Goal: Task Accomplishment & Management: Manage account settings

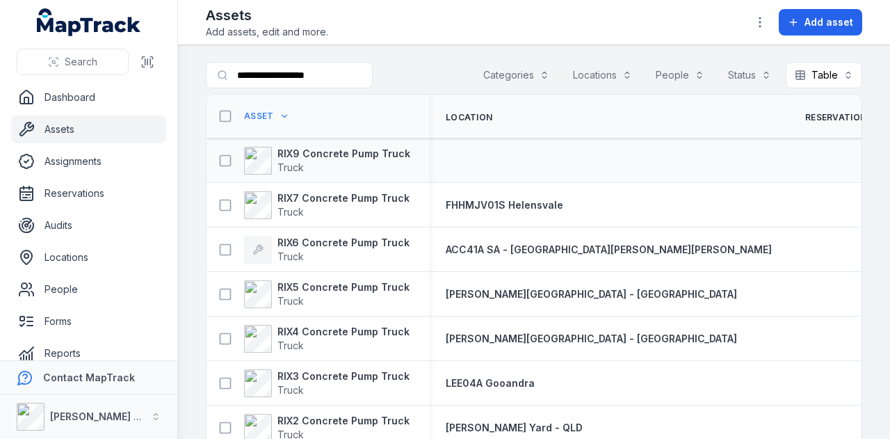
scroll to position [70, 0]
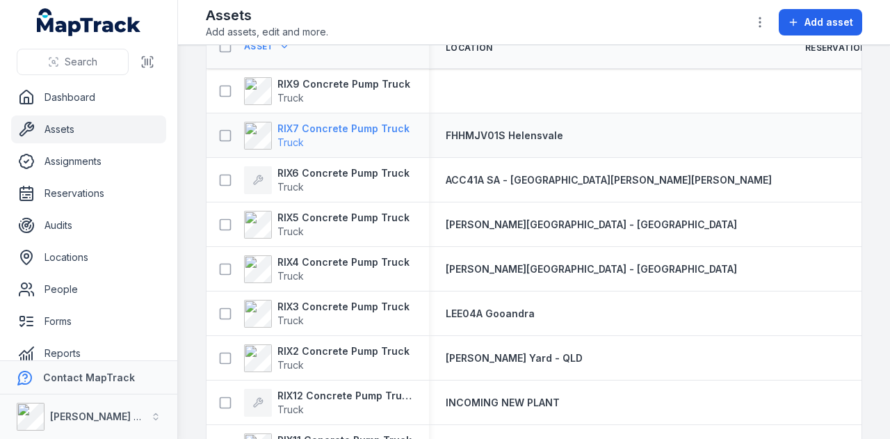
click at [384, 122] on strong "RIX7 Concrete Pump Truck" at bounding box center [343, 129] width 132 height 14
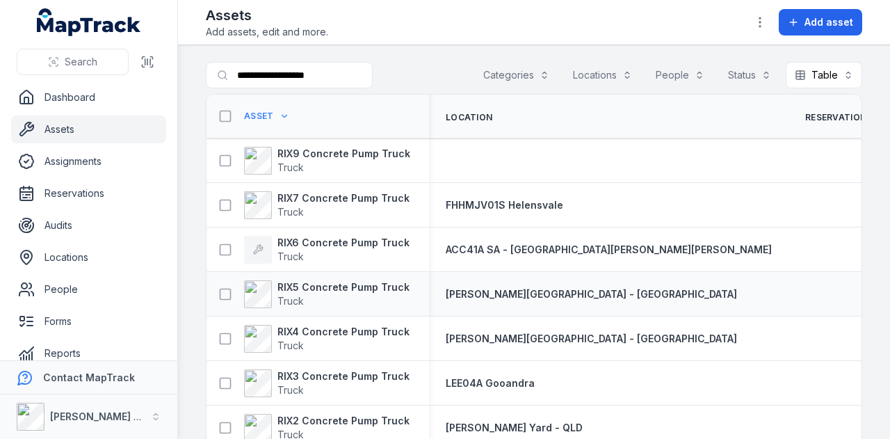
scroll to position [70, 0]
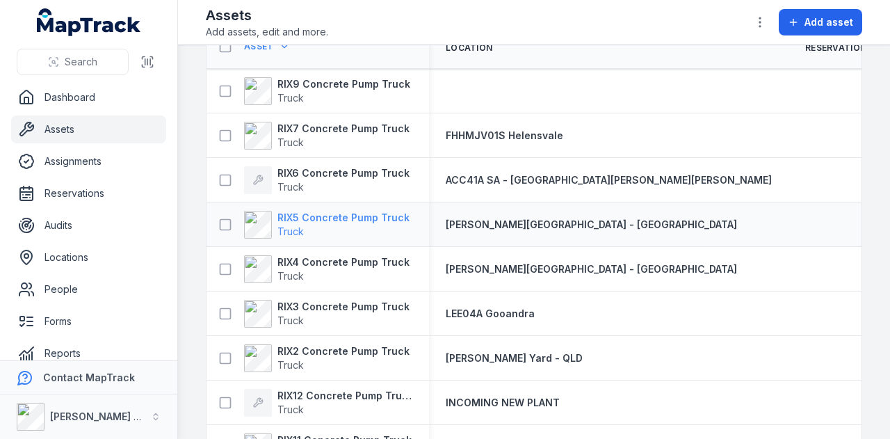
click at [357, 219] on strong "RIX5 Concrete Pump Truck" at bounding box center [343, 218] width 132 height 14
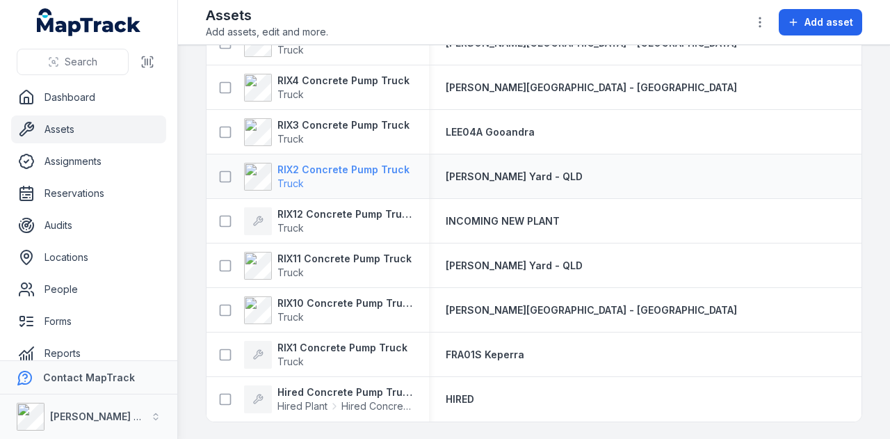
scroll to position [185, 0]
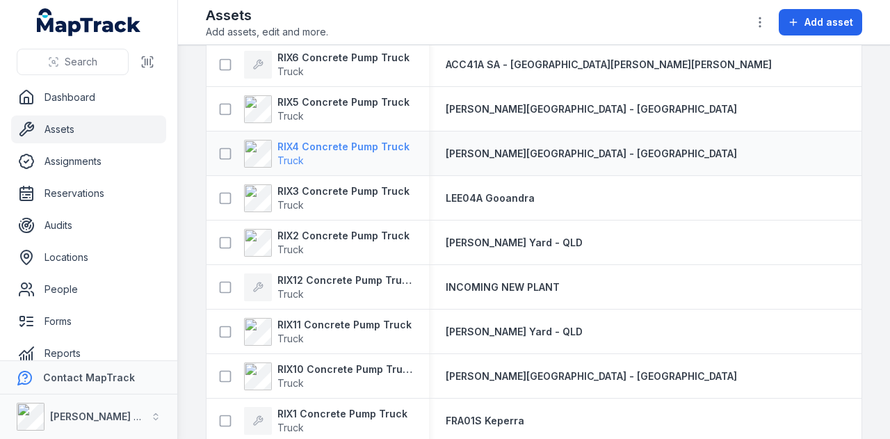
click at [357, 141] on strong "RIX4 Concrete Pump Truck" at bounding box center [343, 147] width 132 height 14
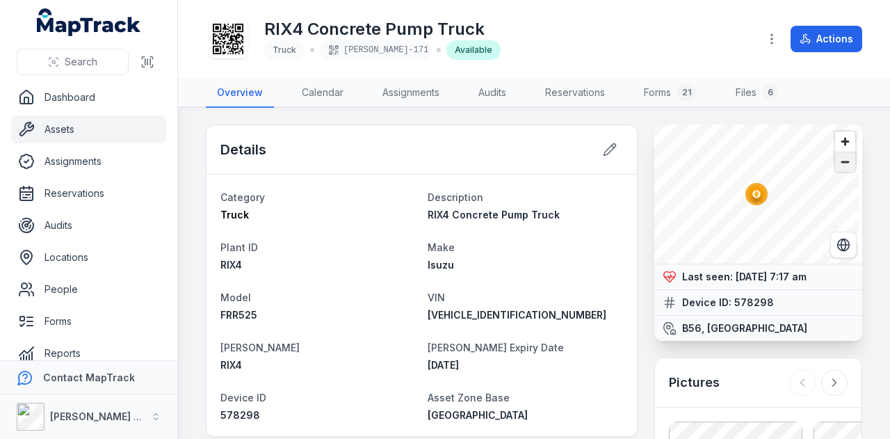
click at [837, 166] on span "Zoom out" at bounding box center [845, 161] width 20 height 19
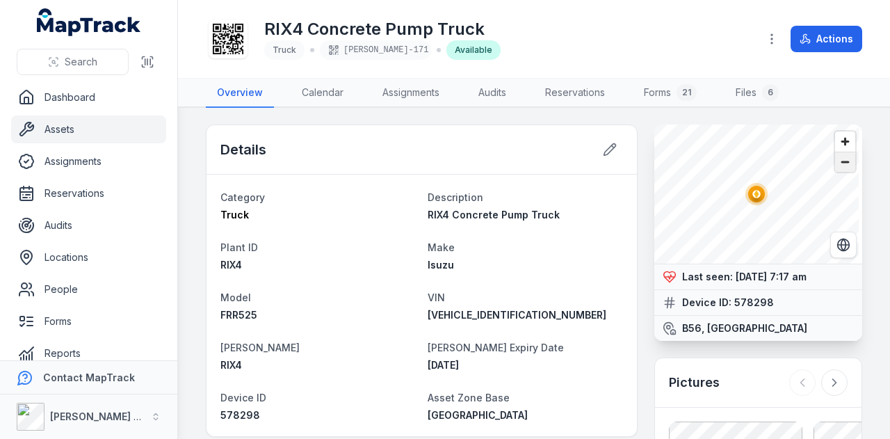
click at [837, 166] on span "Zoom out" at bounding box center [845, 161] width 20 height 19
click at [667, 90] on link "Forms 21" at bounding box center [669, 93] width 75 height 29
click at [815, 42] on button "Actions" at bounding box center [826, 39] width 72 height 26
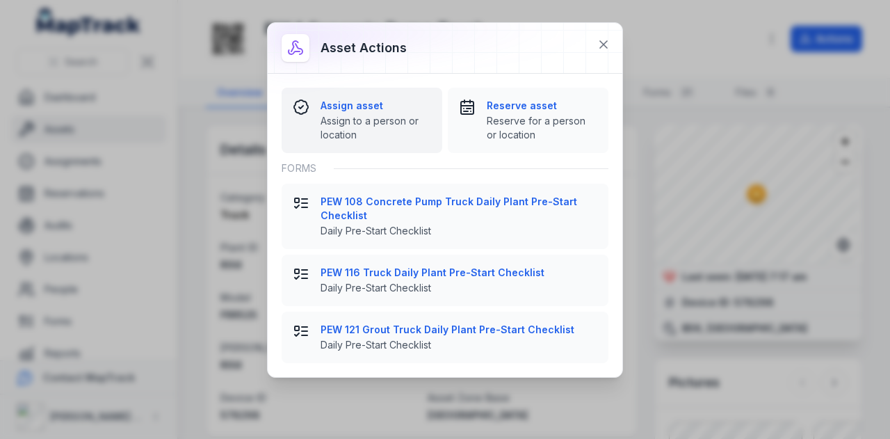
click at [379, 108] on strong "Assign asset" at bounding box center [375, 106] width 111 height 14
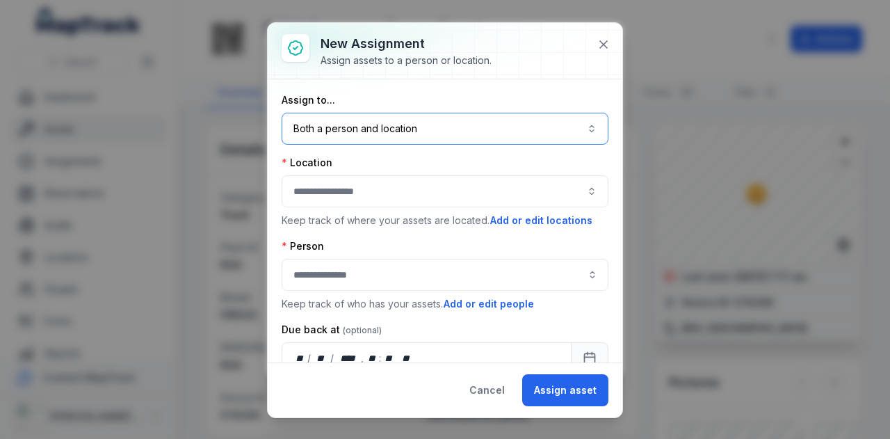
click at [395, 136] on button "Both a person and location ****" at bounding box center [444, 129] width 327 height 32
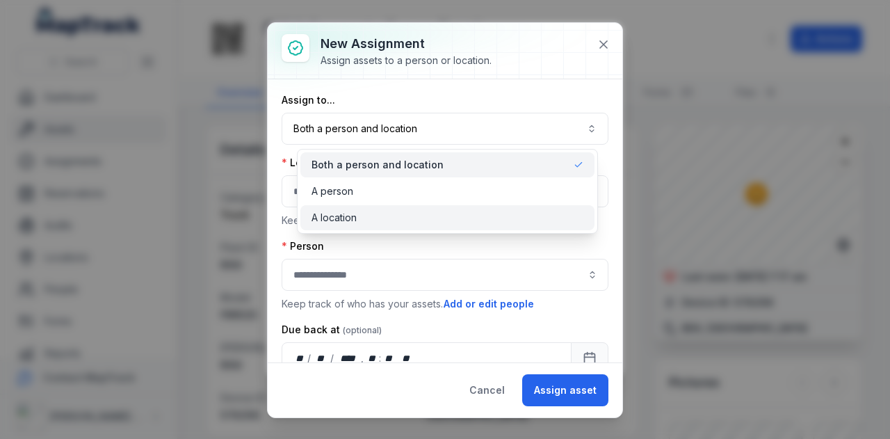
click at [403, 214] on div "A location" at bounding box center [447, 218] width 272 height 14
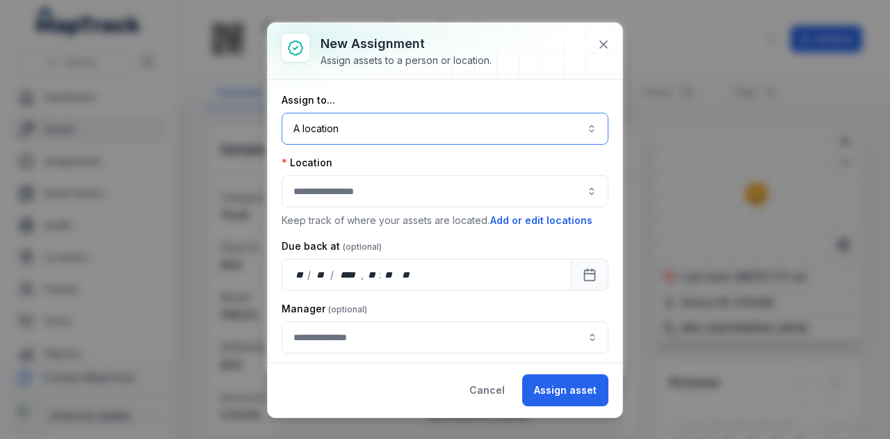
click at [403, 190] on button "button" at bounding box center [444, 191] width 327 height 32
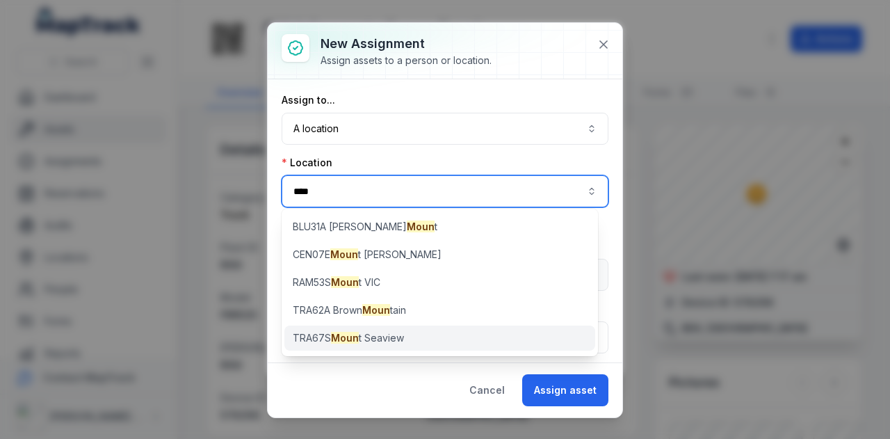
type input "****"
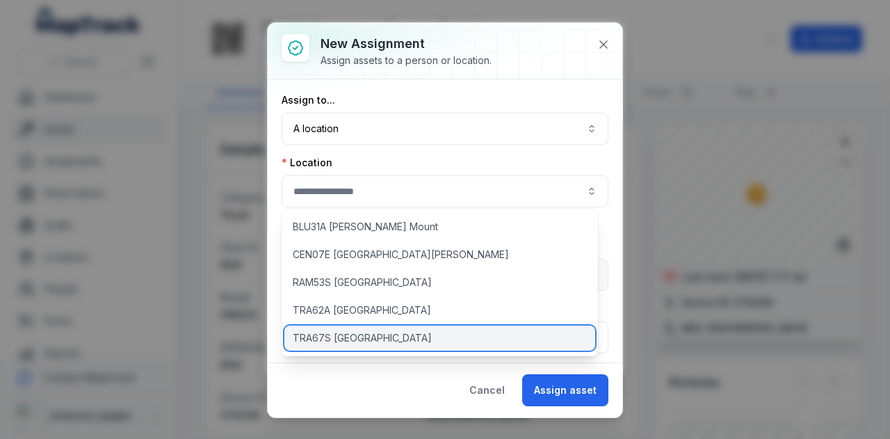
click at [403, 338] on div "TRA67S [GEOGRAPHIC_DATA]" at bounding box center [439, 337] width 311 height 25
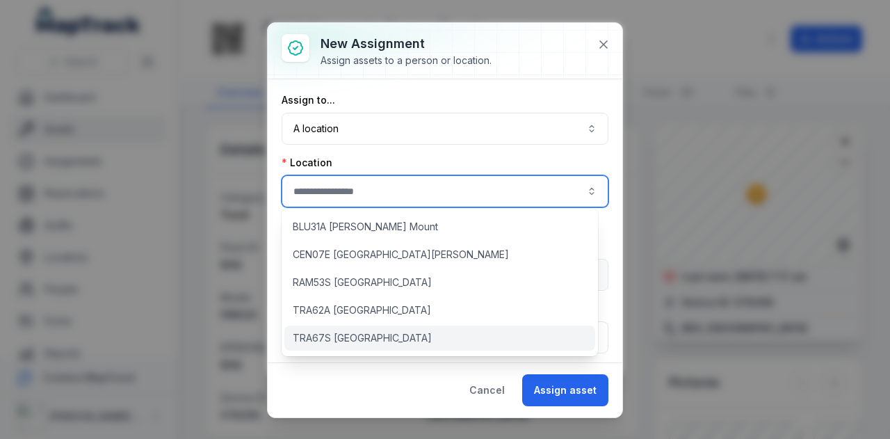
type input "**********"
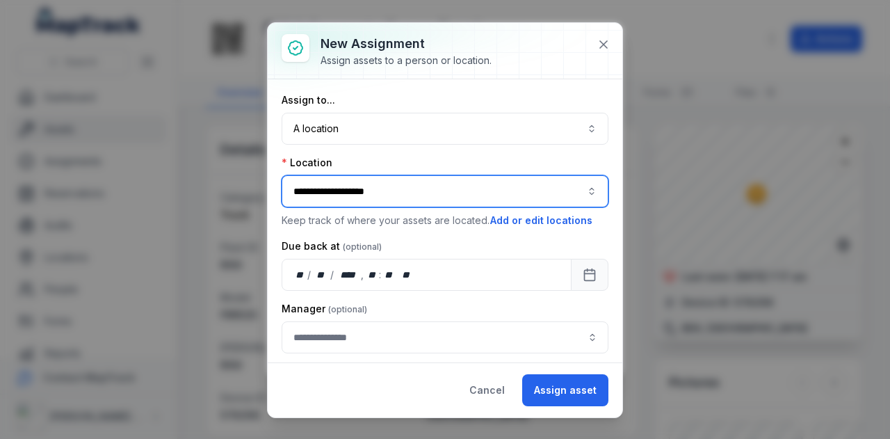
click at [466, 195] on button "**********" at bounding box center [444, 191] width 327 height 32
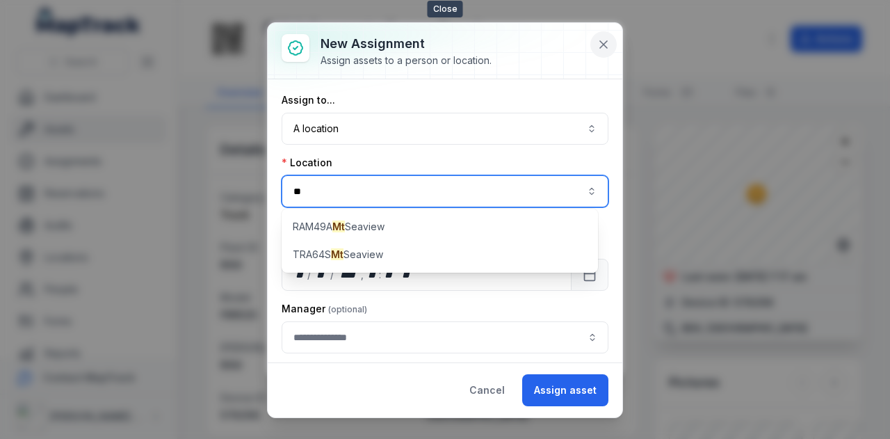
type input "**********"
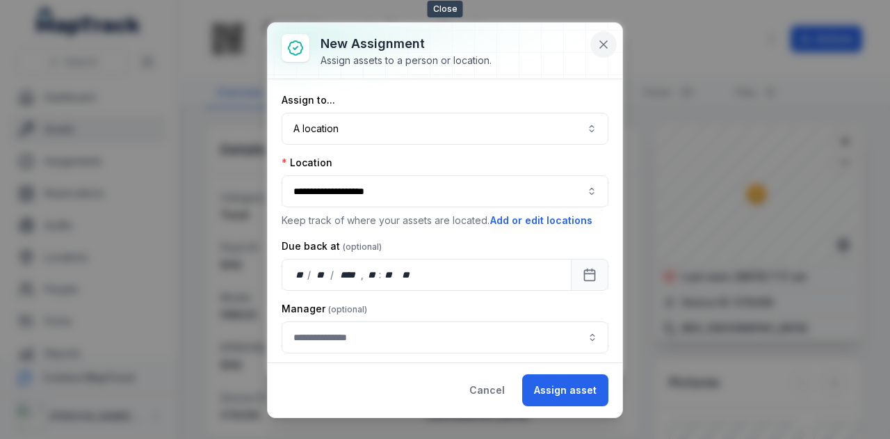
click at [607, 41] on icon at bounding box center [603, 45] width 14 height 14
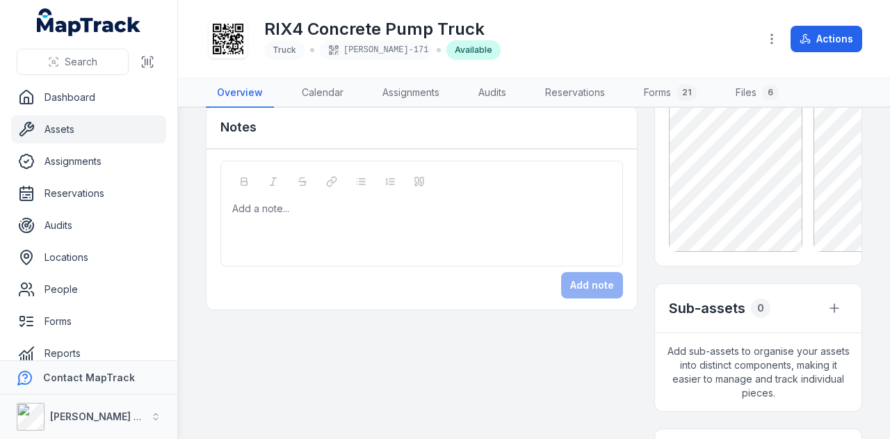
scroll to position [556, 0]
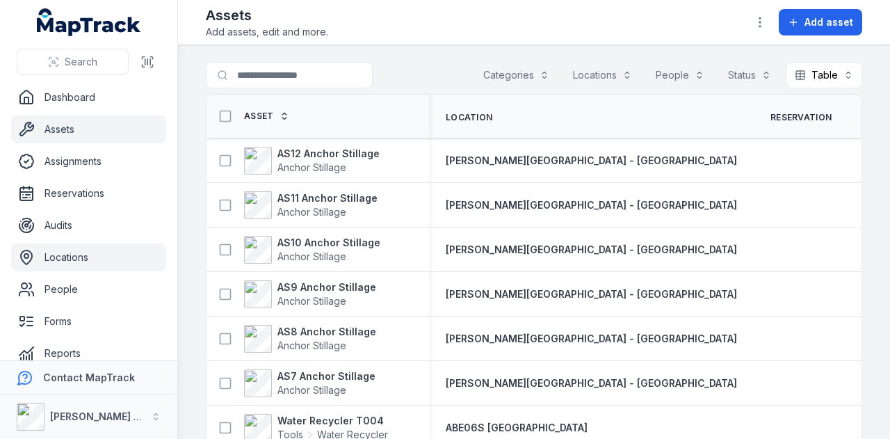
click at [82, 262] on link "Locations" at bounding box center [88, 257] width 155 height 28
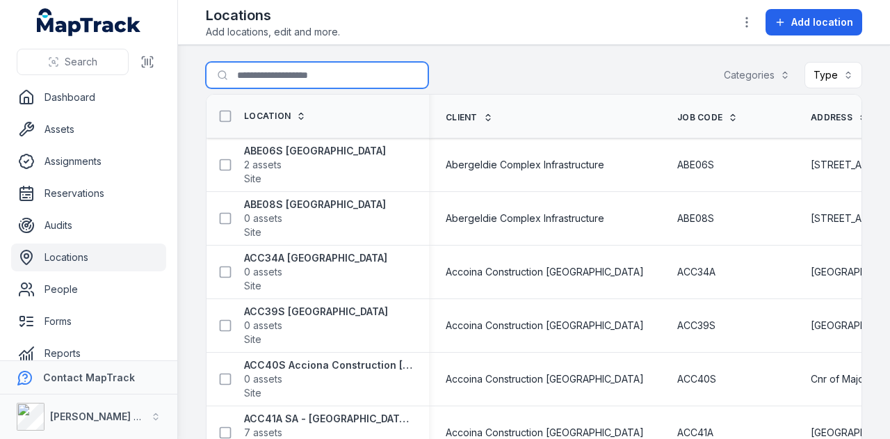
click at [295, 70] on input "Search for locations" at bounding box center [317, 75] width 222 height 26
type input "********"
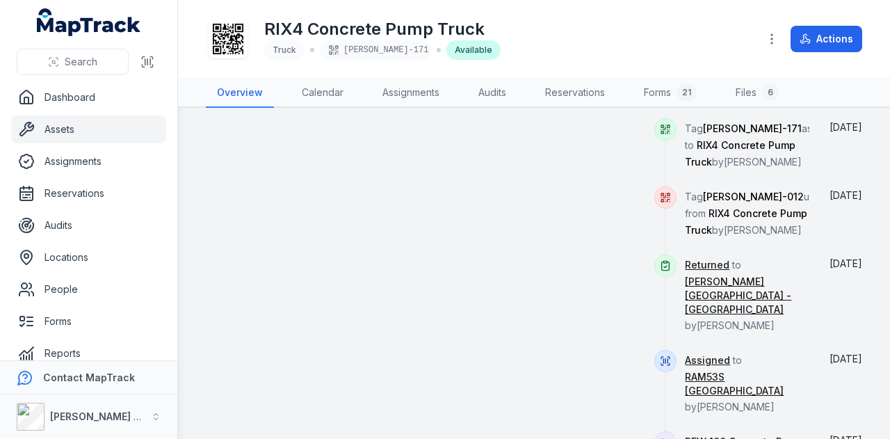
scroll to position [765, 0]
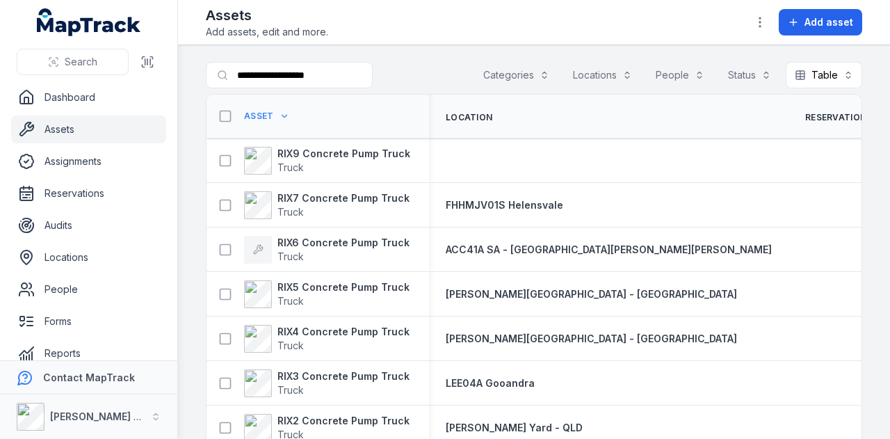
scroll to position [254, 0]
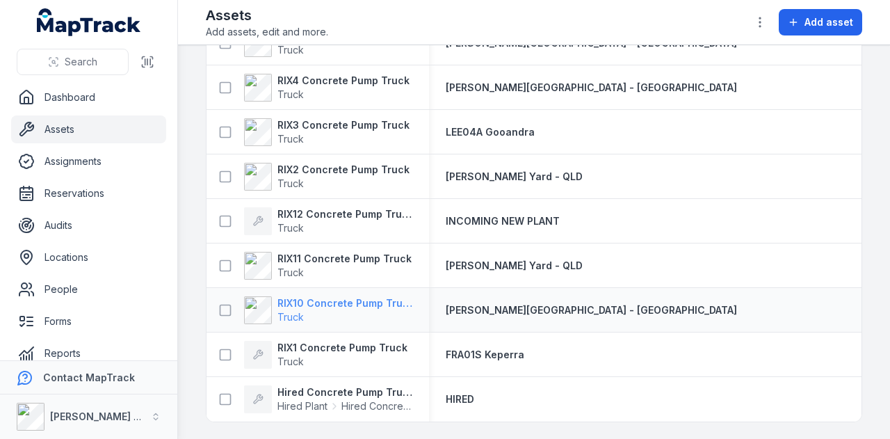
click at [343, 296] on strong "RIX10 Concrete Pump Truck" at bounding box center [344, 303] width 135 height 14
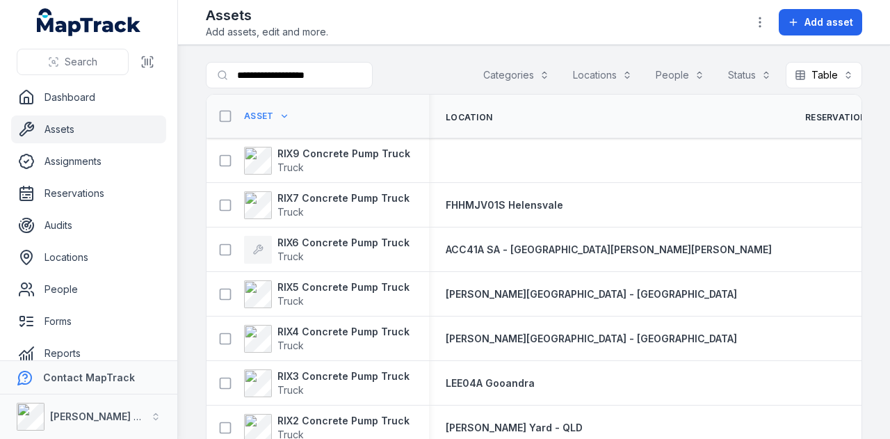
click at [111, 80] on div "Search" at bounding box center [88, 61] width 177 height 43
click at [111, 91] on link "Dashboard" at bounding box center [88, 97] width 155 height 28
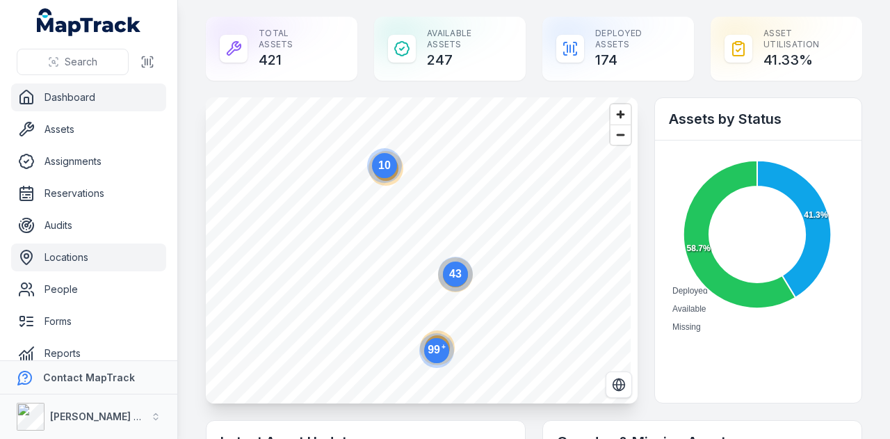
scroll to position [79, 0]
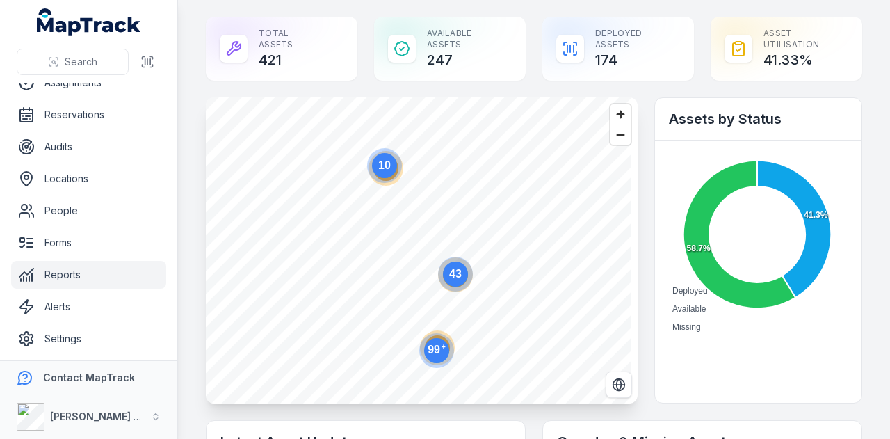
click at [117, 270] on link "Reports" at bounding box center [88, 275] width 155 height 28
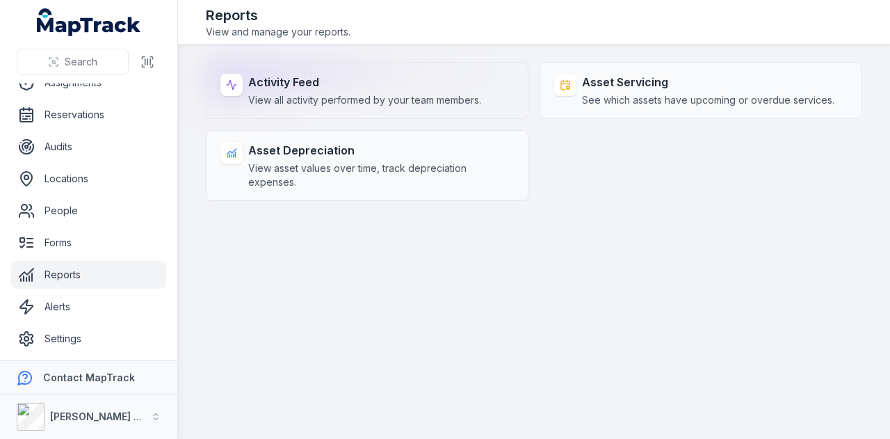
click at [308, 83] on strong "Activity Feed" at bounding box center [364, 82] width 233 height 17
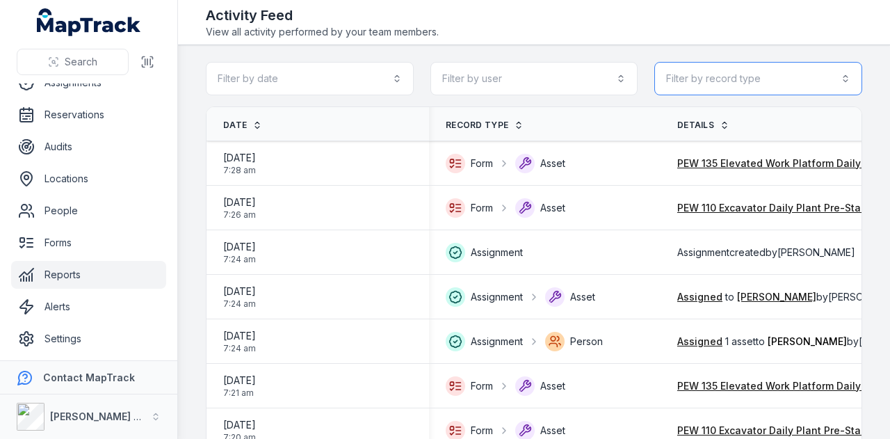
click at [765, 76] on button "Filter by record type" at bounding box center [758, 78] width 208 height 33
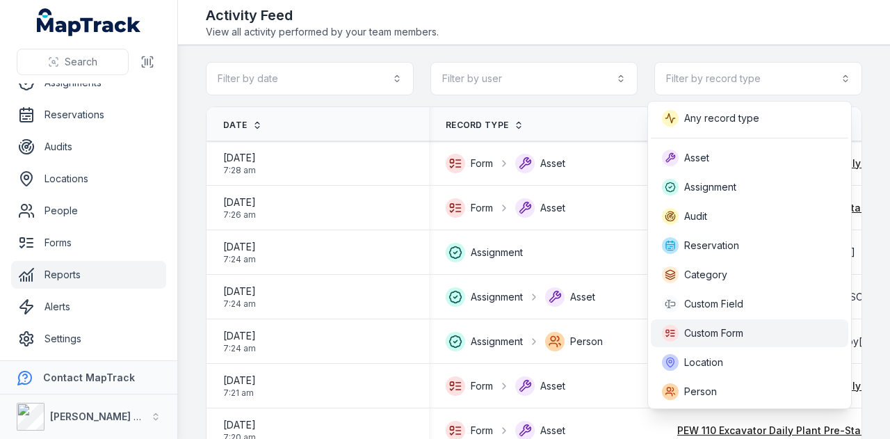
click at [739, 334] on span "Custom Form" at bounding box center [713, 333] width 59 height 14
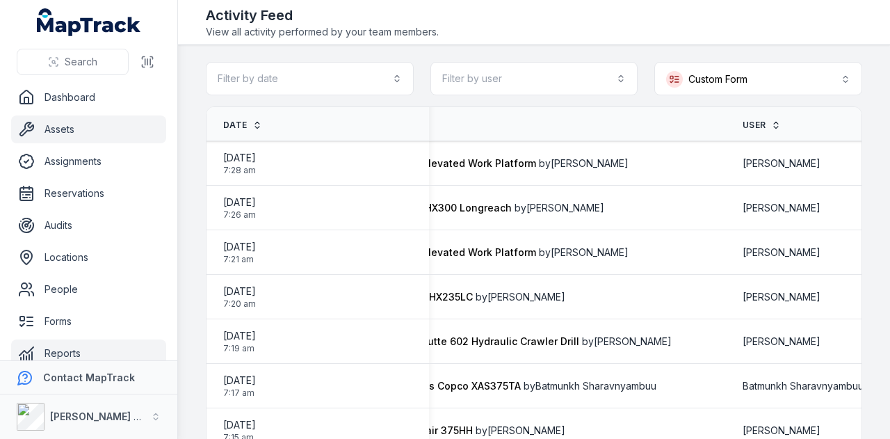
click at [88, 132] on link "Assets" at bounding box center [88, 129] width 155 height 28
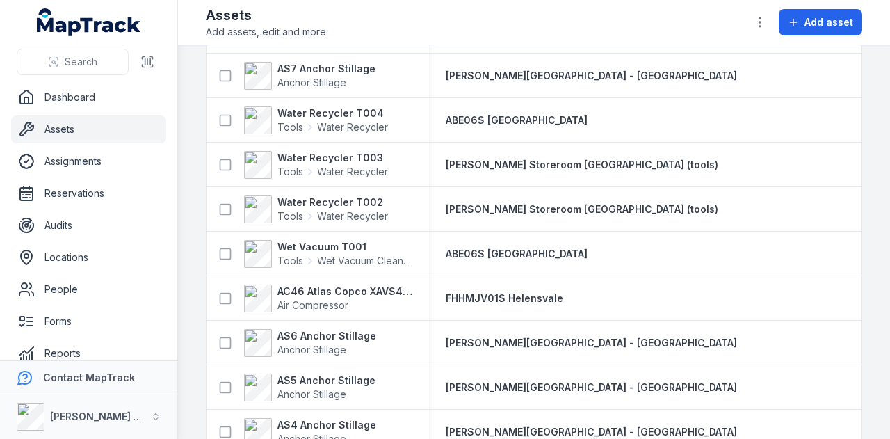
scroll to position [277, 0]
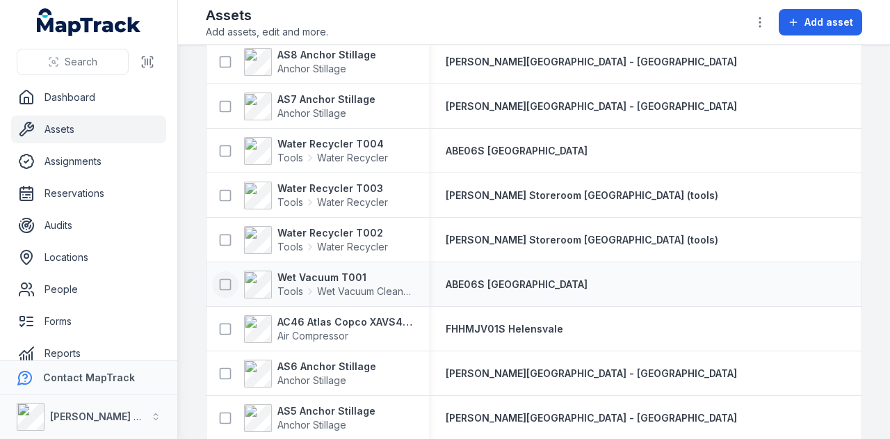
click at [218, 284] on icon at bounding box center [225, 284] width 14 height 14
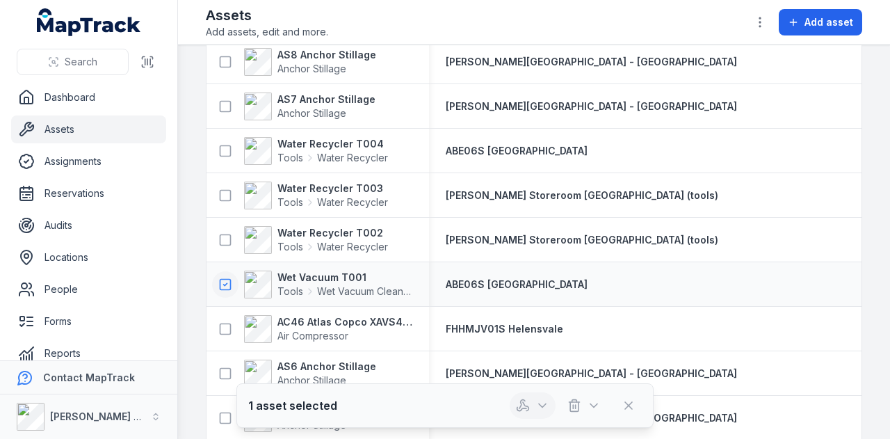
click at [544, 398] on button "button" at bounding box center [532, 405] width 46 height 26
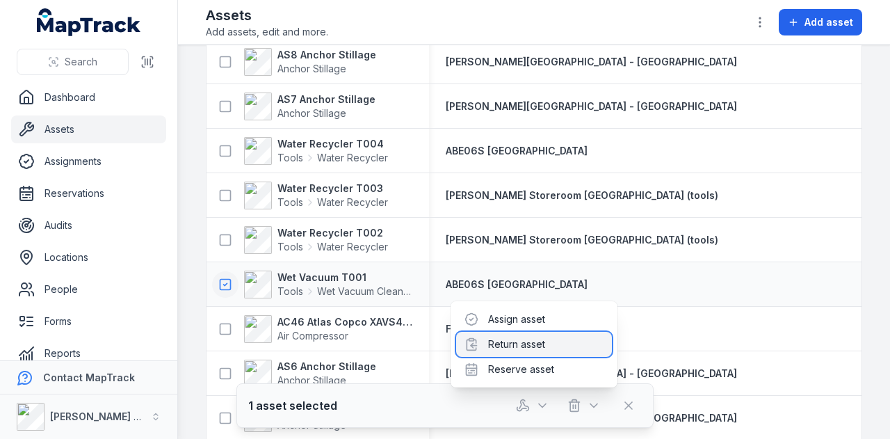
click at [535, 348] on div "Return asset" at bounding box center [534, 344] width 156 height 25
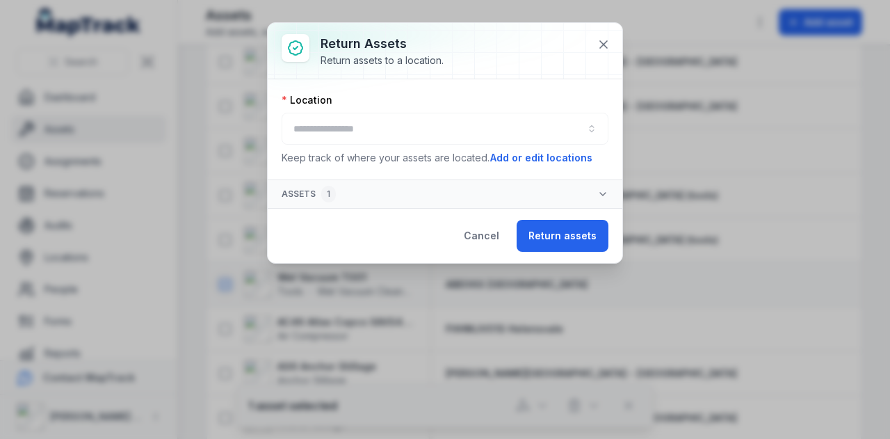
click at [329, 127] on div at bounding box center [444, 129] width 327 height 32
click at [391, 126] on button "button" at bounding box center [444, 129] width 327 height 32
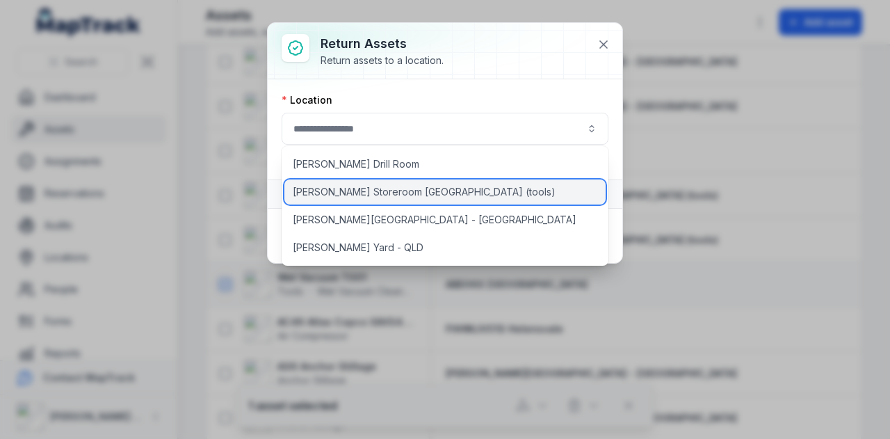
click at [402, 193] on span "[PERSON_NAME] Storeroom [GEOGRAPHIC_DATA] (tools)" at bounding box center [424, 192] width 263 height 14
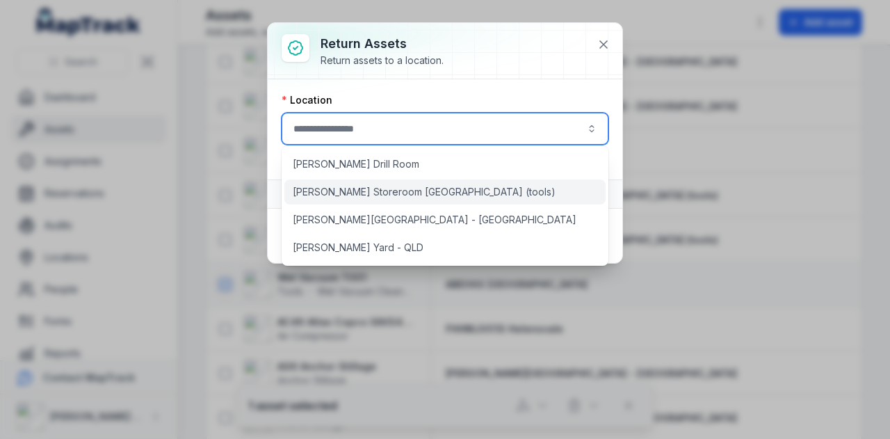
type input "**********"
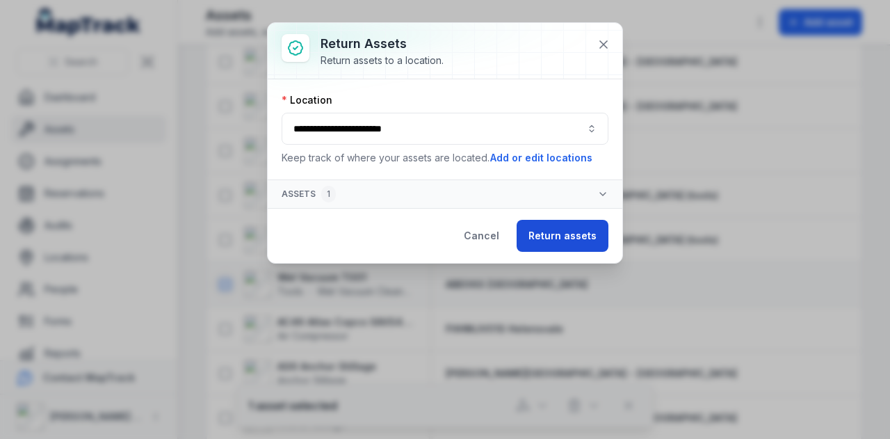
click at [578, 236] on button "Return assets" at bounding box center [562, 236] width 92 height 32
